Goal: Obtain resource: Download file/media

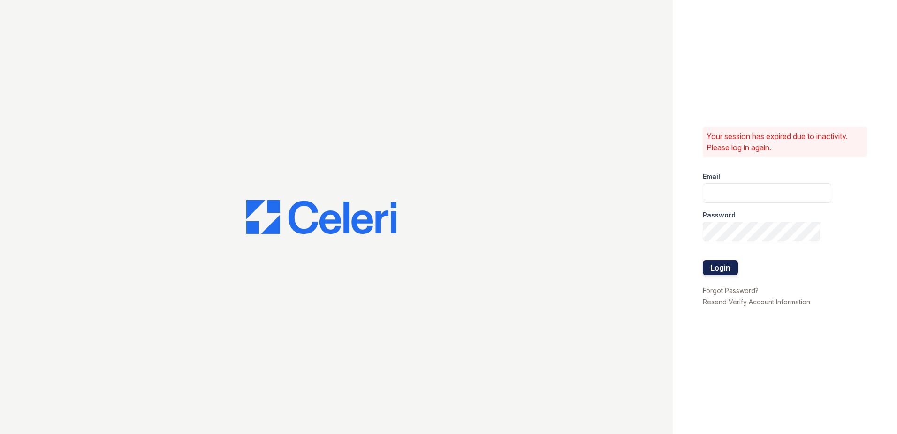
type input "alturasandrews@trinity-pm.com"
click at [712, 268] on button "Login" at bounding box center [720, 267] width 35 height 15
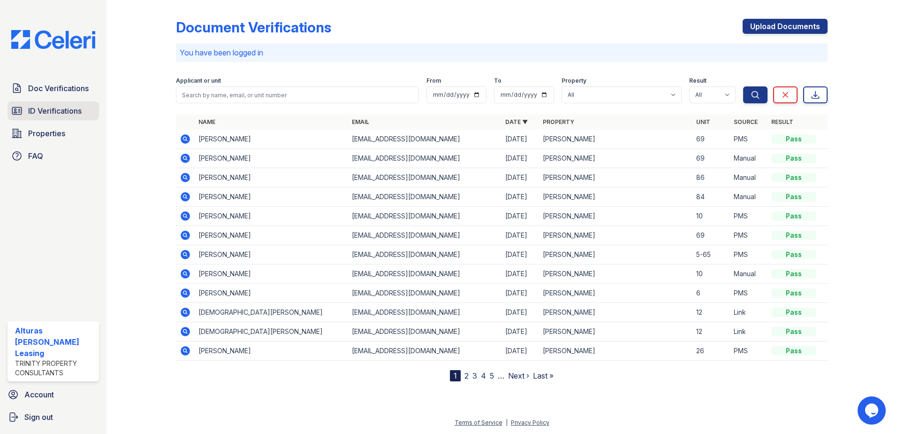
click at [65, 109] on span "ID Verifications" at bounding box center [55, 110] width 54 height 11
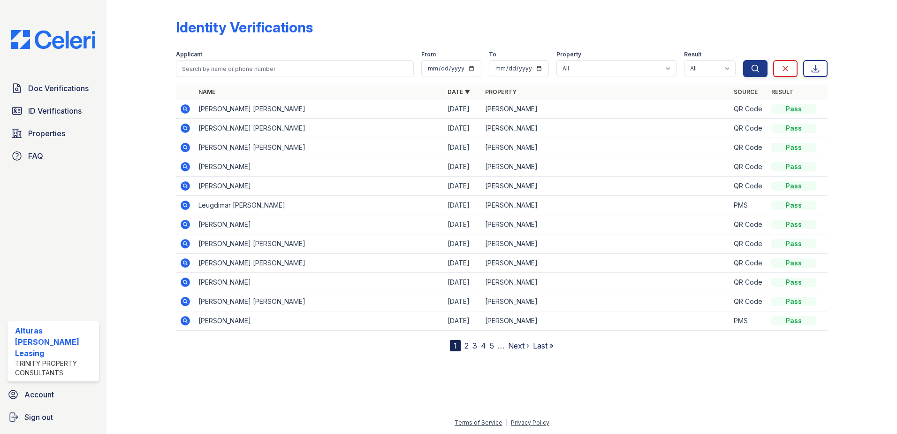
click at [189, 108] on icon at bounding box center [185, 108] width 9 height 9
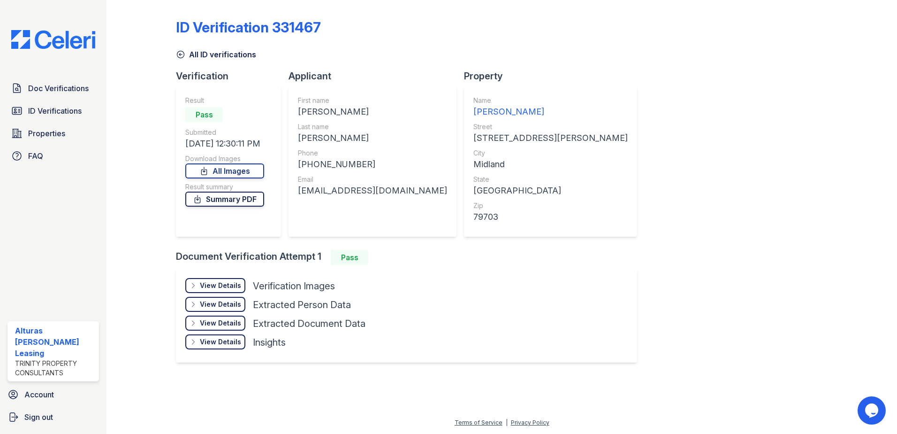
click at [226, 201] on link "Summary PDF" at bounding box center [224, 198] width 79 height 15
